Goal: Task Accomplishment & Management: Manage account settings

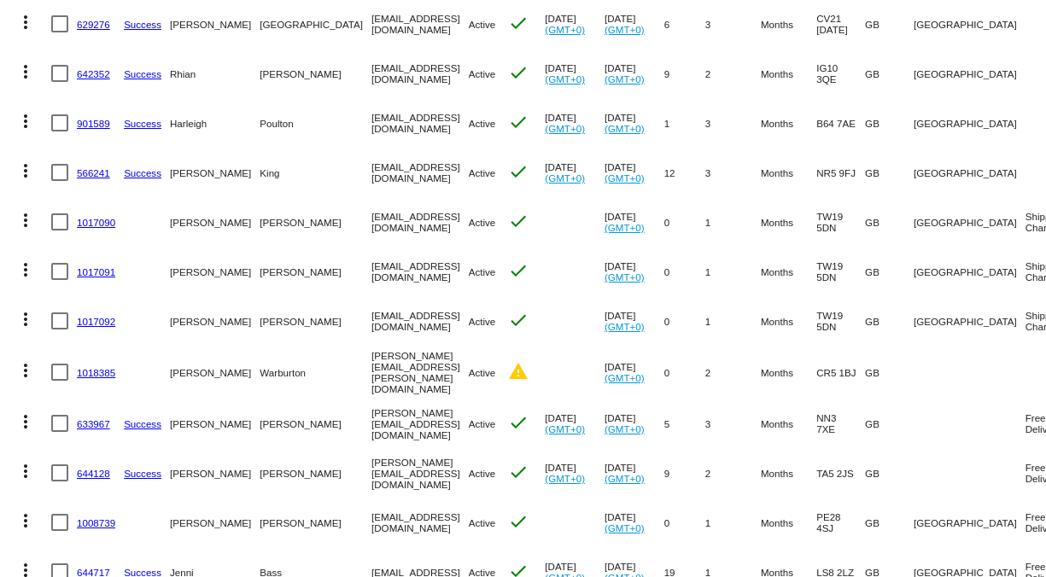
scroll to position [211, 0]
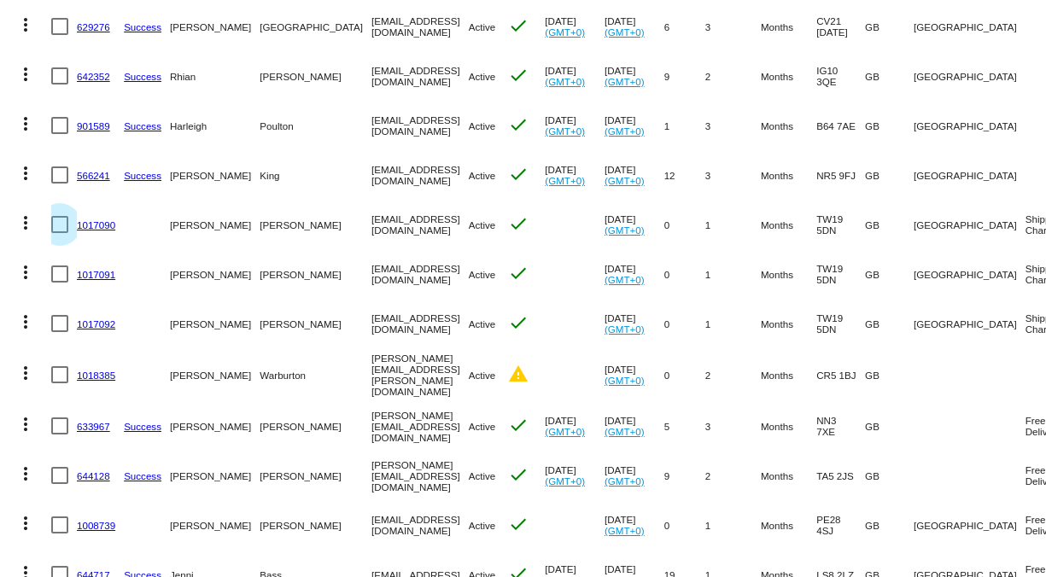
click at [59, 224] on div at bounding box center [59, 224] width 17 height 17
click at [59, 233] on input "checkbox" at bounding box center [59, 233] width 1 height 1
checkbox input "true"
click at [61, 283] on mat-cell at bounding box center [64, 274] width 26 height 50
click at [61, 276] on div at bounding box center [59, 273] width 17 height 17
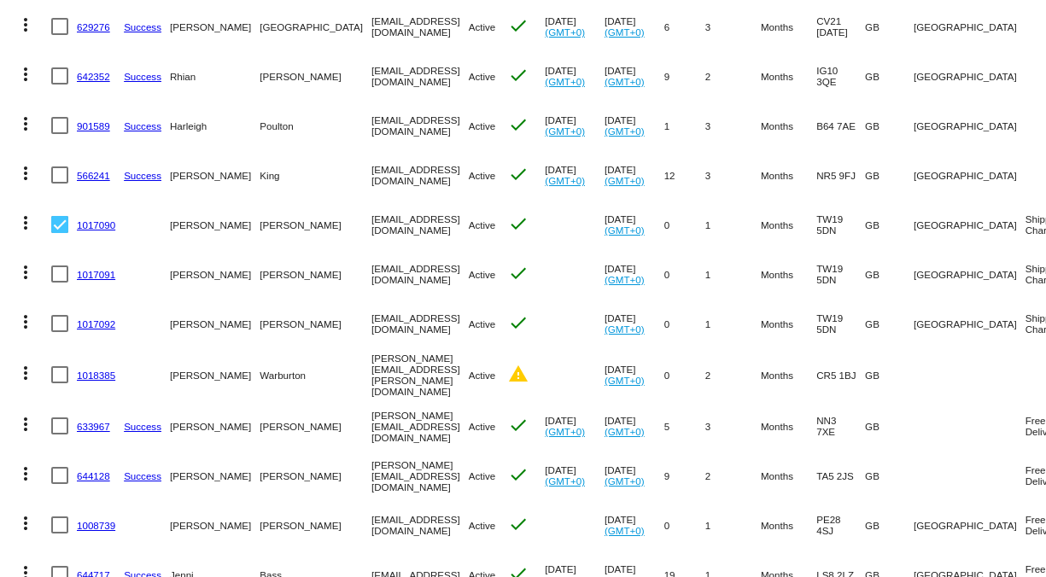
click at [60, 283] on input "checkbox" at bounding box center [59, 283] width 1 height 1
checkbox input "true"
click at [63, 323] on div at bounding box center [59, 323] width 17 height 17
click at [60, 332] on input "checkbox" at bounding box center [59, 332] width 1 height 1
checkbox input "true"
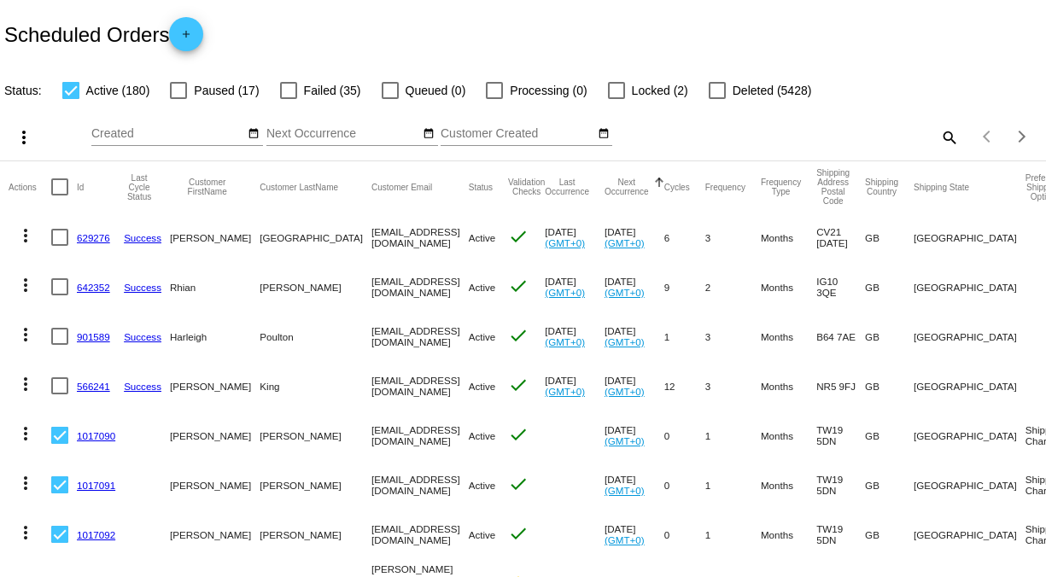
scroll to position [0, 0]
click at [28, 130] on mat-icon "more_vert" at bounding box center [24, 137] width 20 height 20
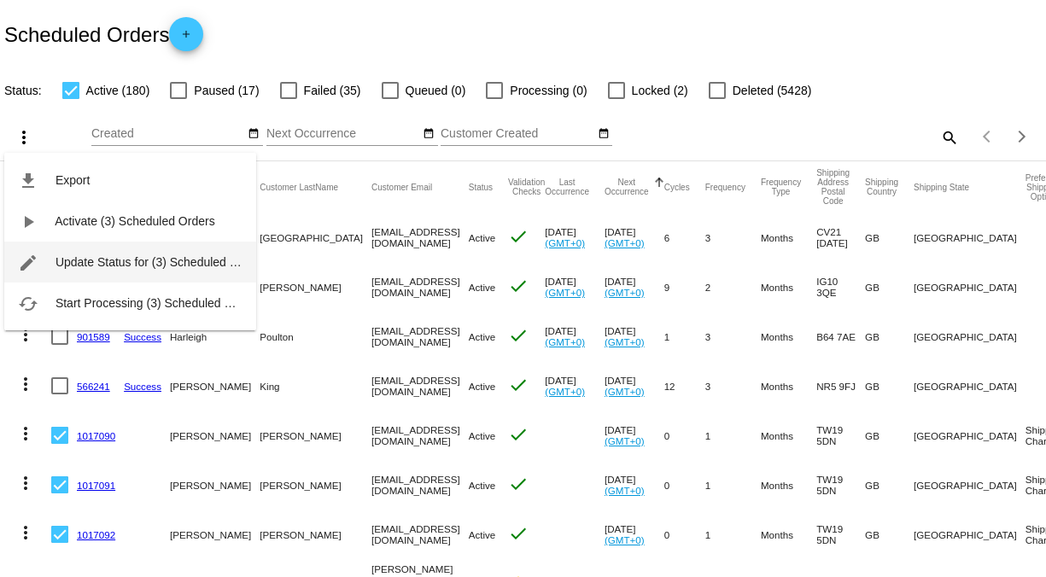
click at [106, 260] on span "Update Status for (3) Scheduled Orders" at bounding box center [160, 262] width 211 height 14
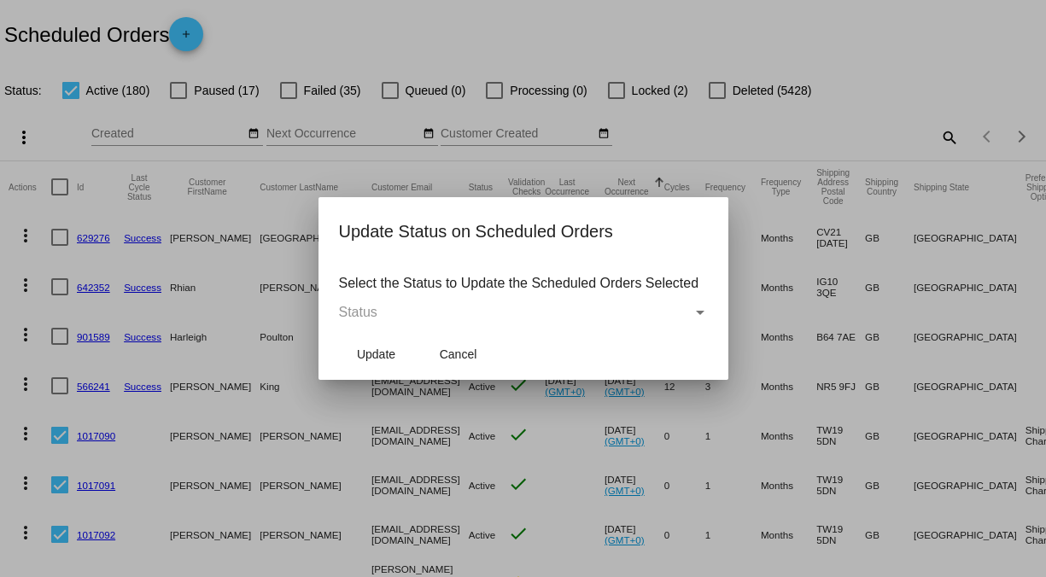
click at [609, 312] on div "Status" at bounding box center [515, 312] width 353 height 15
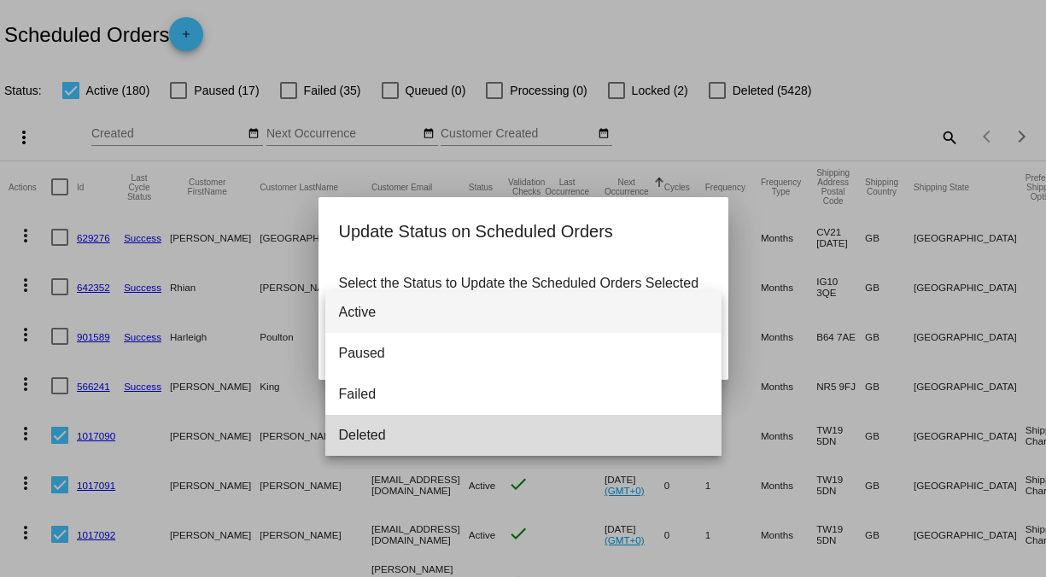
click at [541, 436] on span "Deleted" at bounding box center [523, 435] width 369 height 41
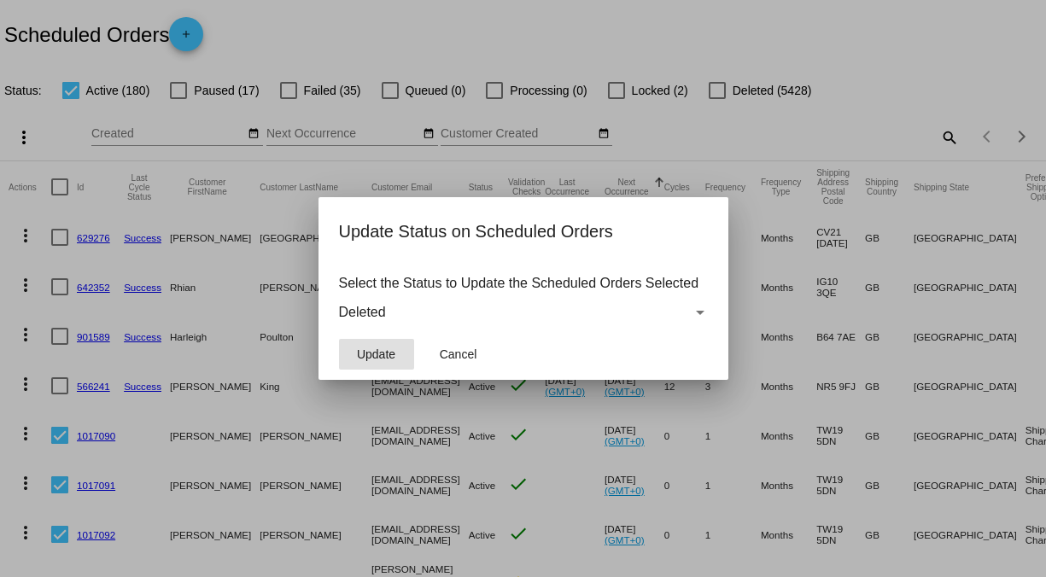
click at [387, 353] on span "Update" at bounding box center [376, 354] width 38 height 14
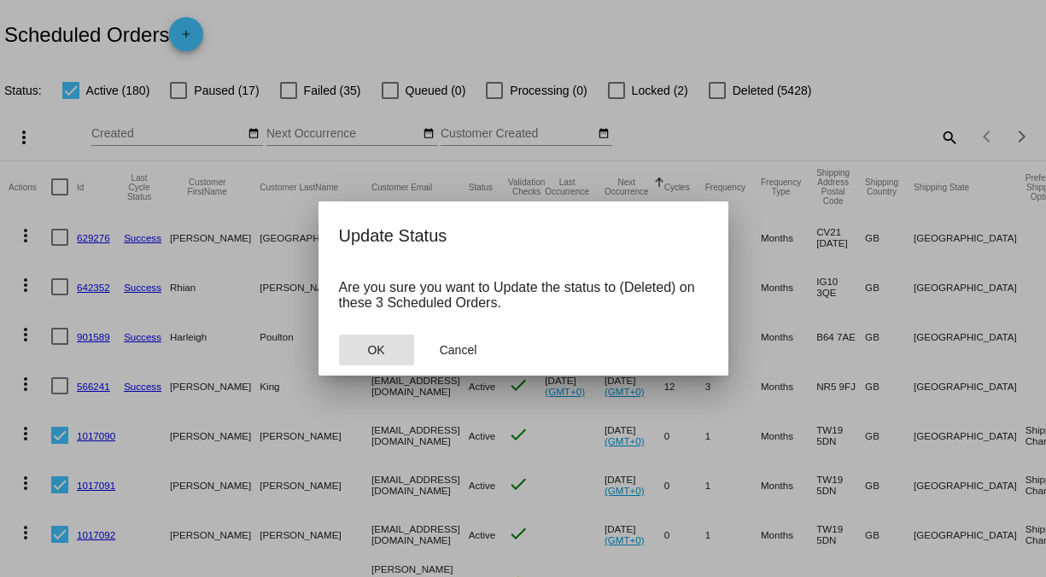
click at [387, 353] on button "OK" at bounding box center [376, 350] width 75 height 31
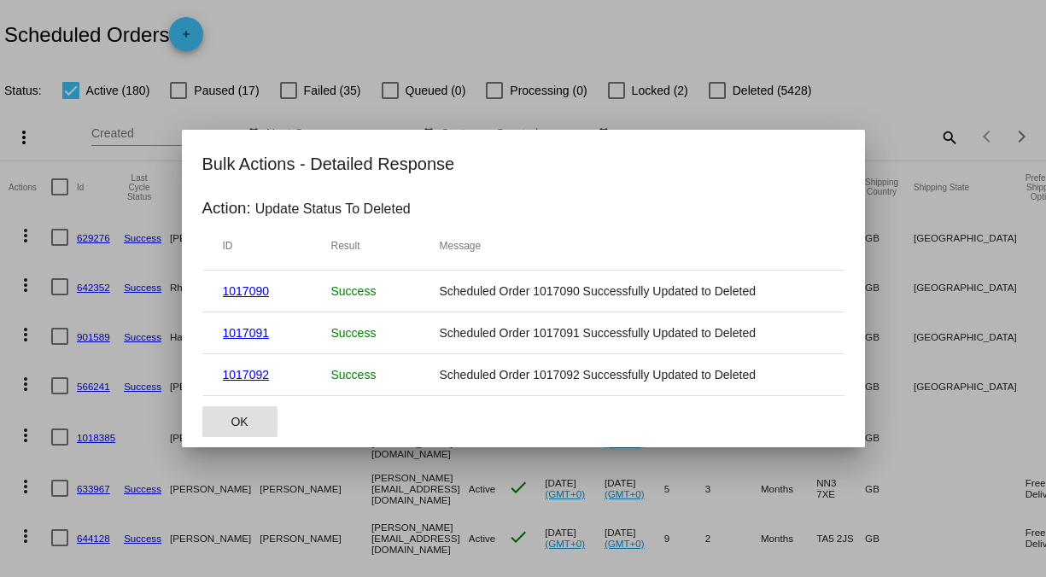
click at [231, 419] on span "OK" at bounding box center [238, 422] width 17 height 14
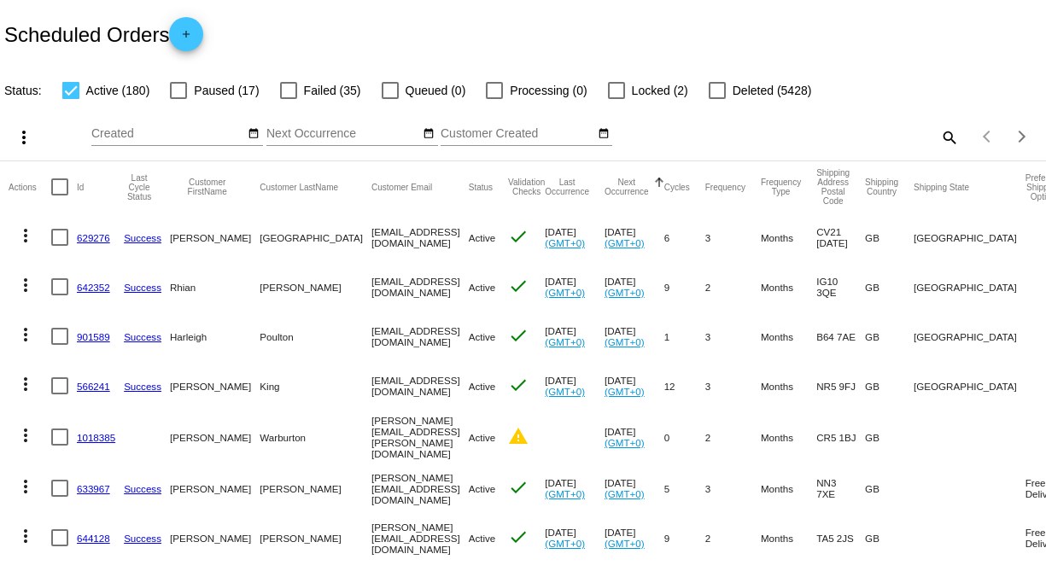
click at [325, 90] on span "Failed (35)" at bounding box center [332, 90] width 57 height 20
click at [288, 99] on input "Failed (35)" at bounding box center [288, 99] width 1 height 1
checkbox input "true"
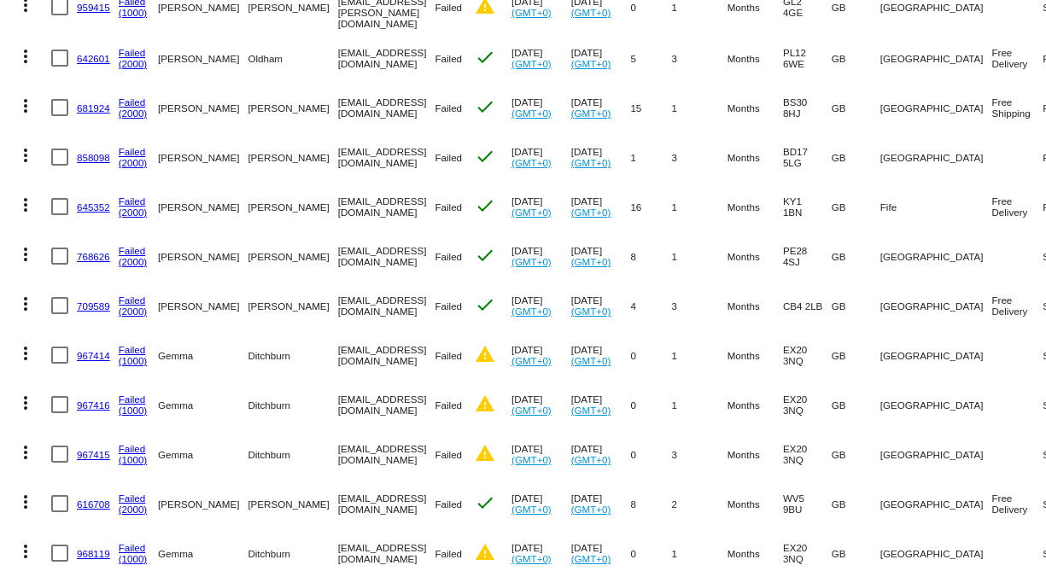
scroll to position [521, 0]
click at [67, 395] on div at bounding box center [59, 403] width 17 height 17
click at [60, 412] on input "checkbox" at bounding box center [59, 412] width 1 height 1
checkbox input "true"
click at [67, 346] on div at bounding box center [59, 354] width 17 height 17
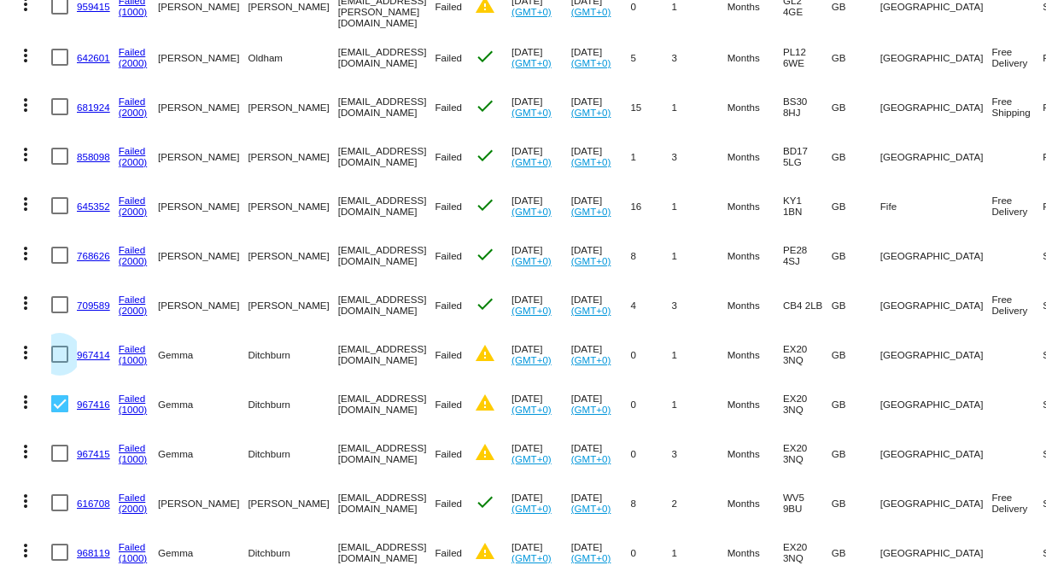
click at [60, 363] on input "checkbox" at bounding box center [59, 363] width 1 height 1
checkbox input "true"
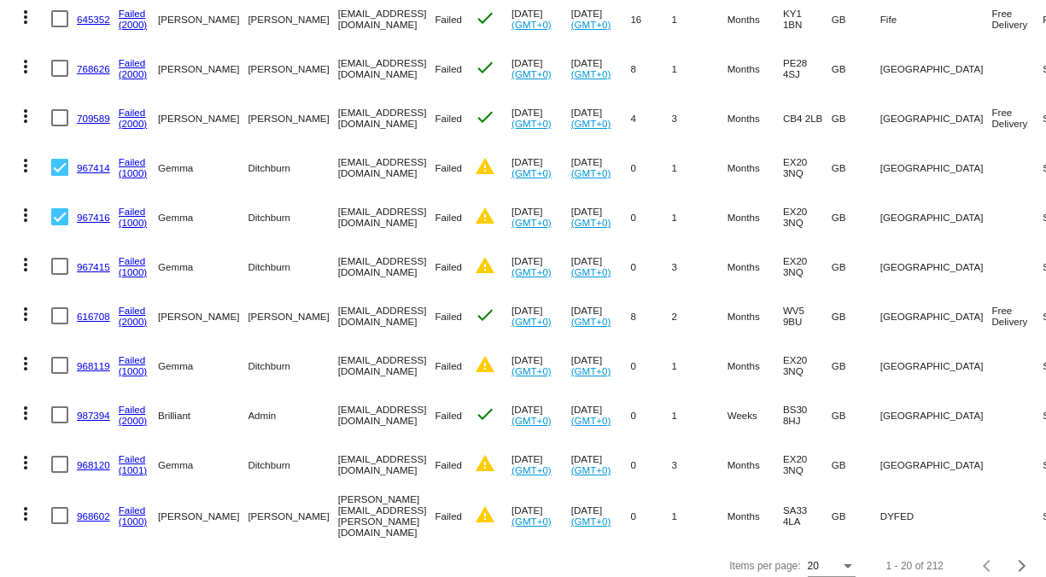
scroll to position [707, 0]
click at [63, 213] on div at bounding box center [59, 217] width 17 height 17
click at [60, 226] on input "checkbox" at bounding box center [59, 226] width 1 height 1
checkbox input "false"
click at [61, 160] on div at bounding box center [59, 168] width 17 height 17
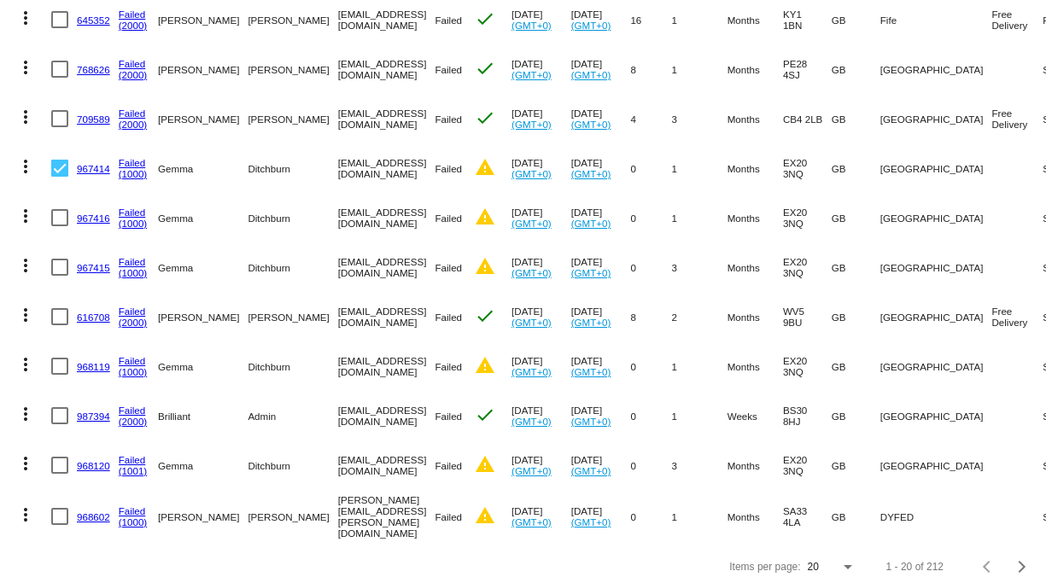
click at [60, 177] on input "checkbox" at bounding box center [59, 177] width 1 height 1
checkbox input "false"
click at [61, 407] on div at bounding box center [59, 415] width 17 height 17
click at [60, 424] on input "checkbox" at bounding box center [59, 424] width 1 height 1
checkbox input "true"
